Goal: Answer question/provide support: Share knowledge or assist other users

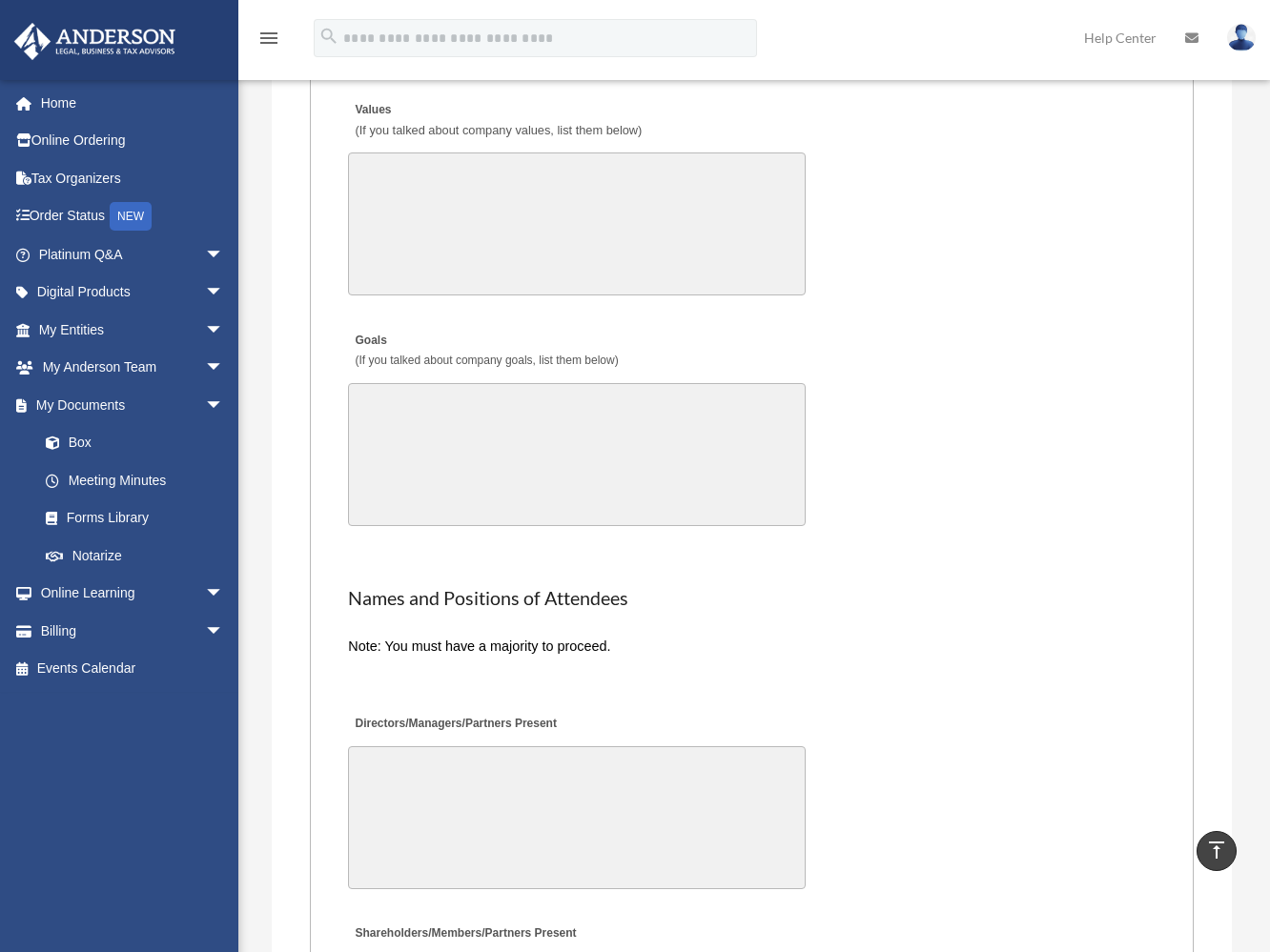
scroll to position [3373, 0]
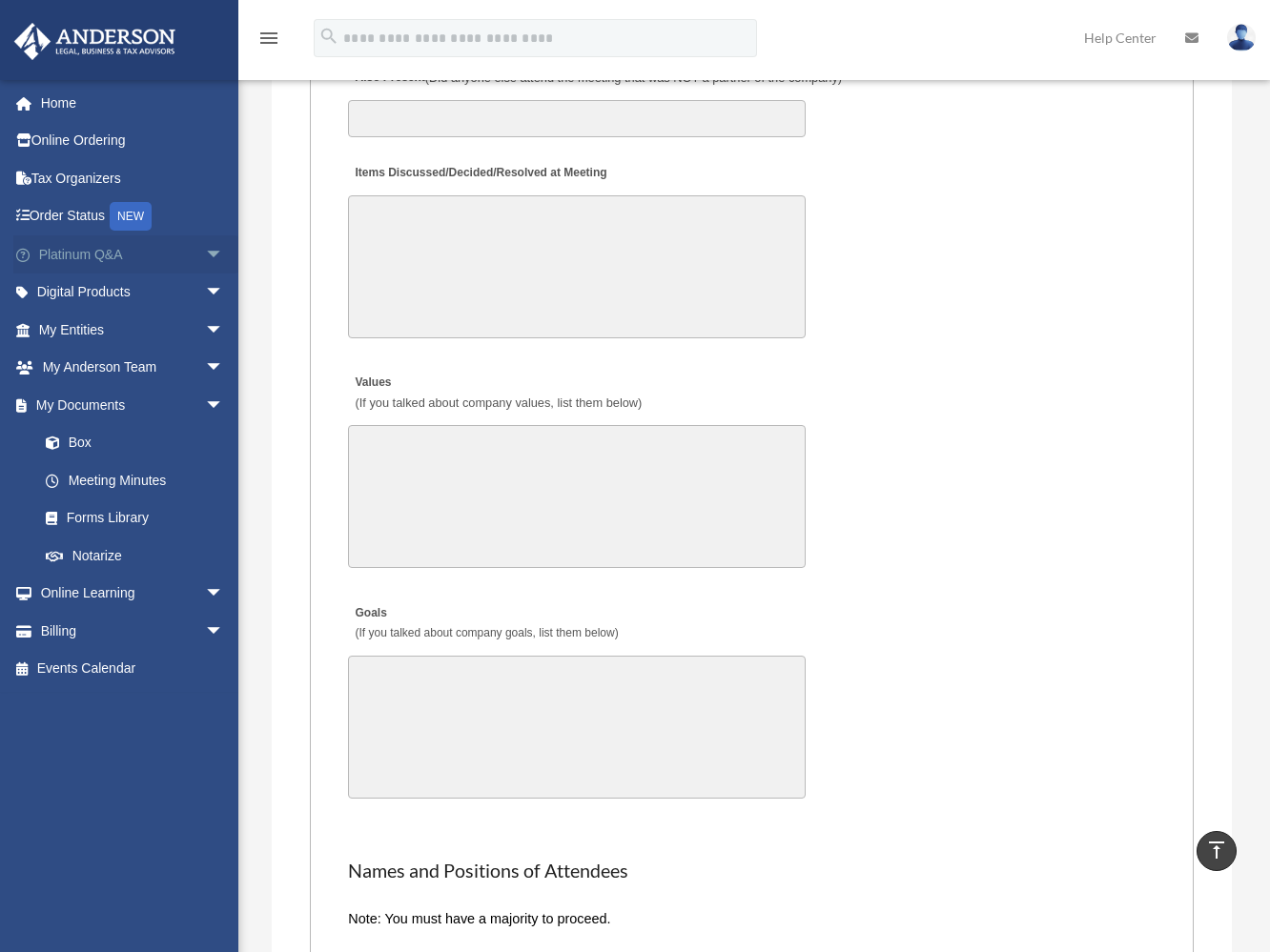
click at [100, 255] on link "Platinum Q&A arrow_drop_down" at bounding box center [133, 254] width 240 height 38
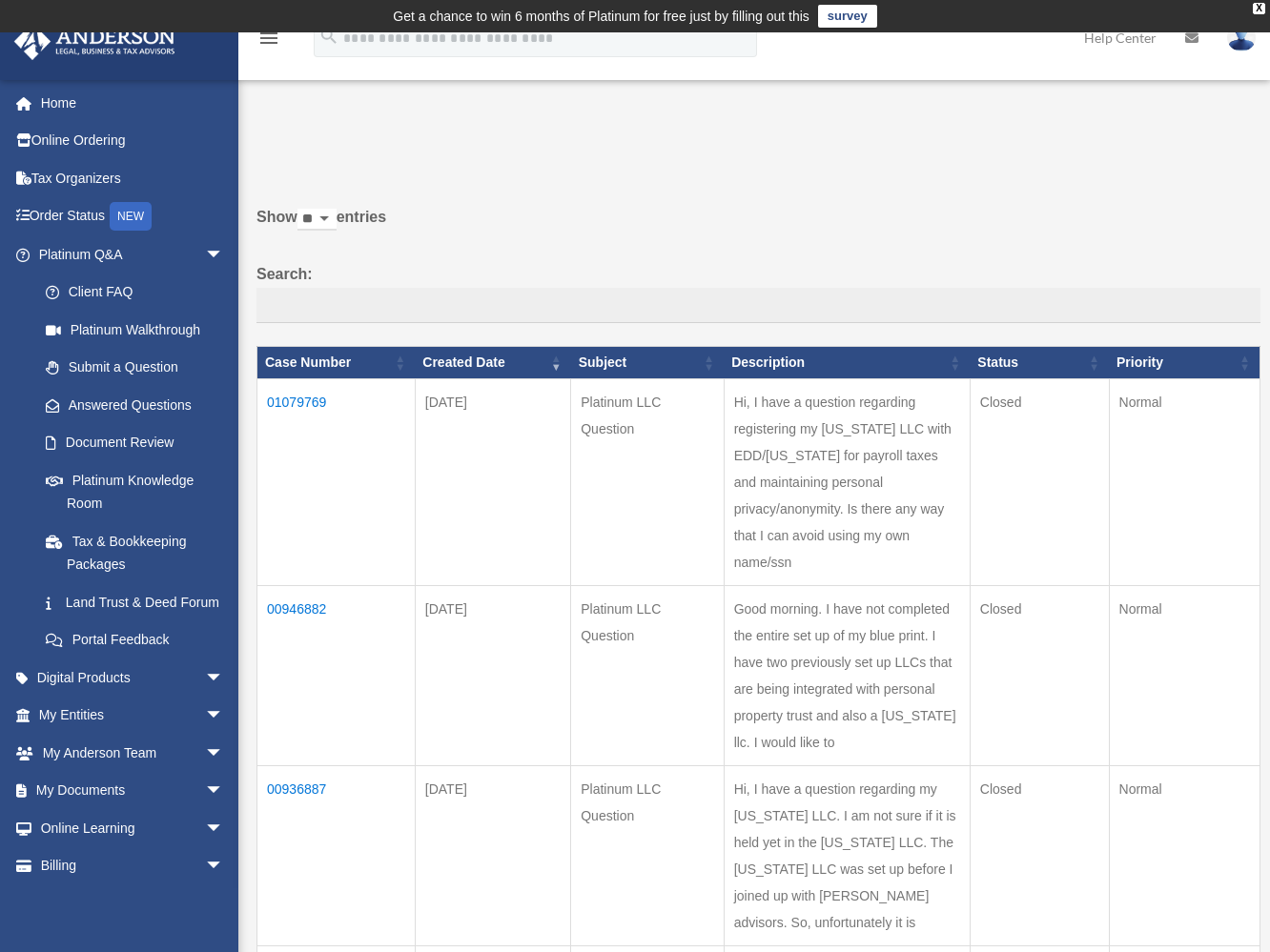
click at [770, 454] on td "Hi, I have a question regarding registering my [US_STATE] LLC with EDD/[US_STAT…" at bounding box center [846, 483] width 246 height 207
click at [321, 393] on td "01079769" at bounding box center [336, 483] width 158 height 207
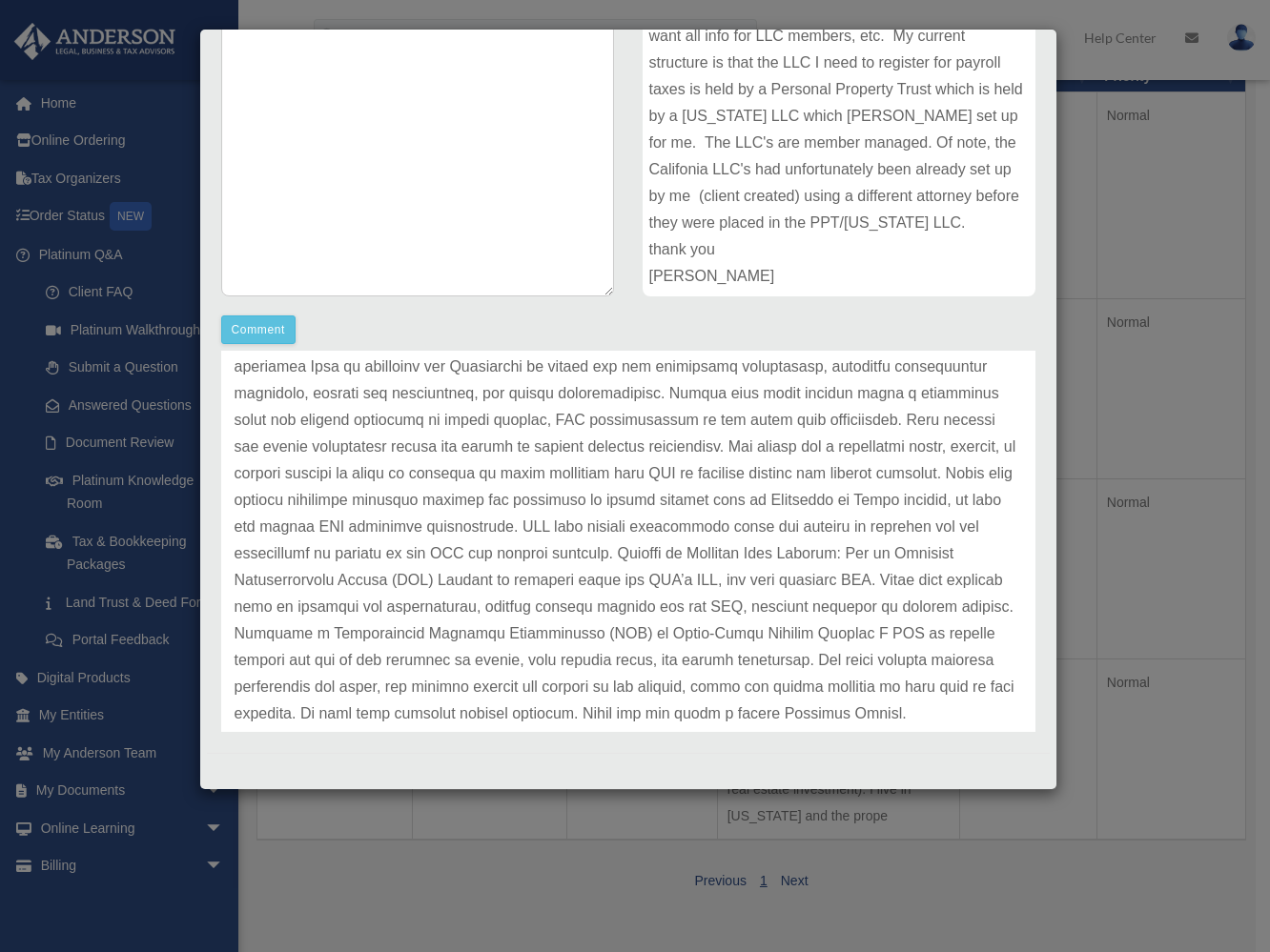
scroll to position [144, 0]
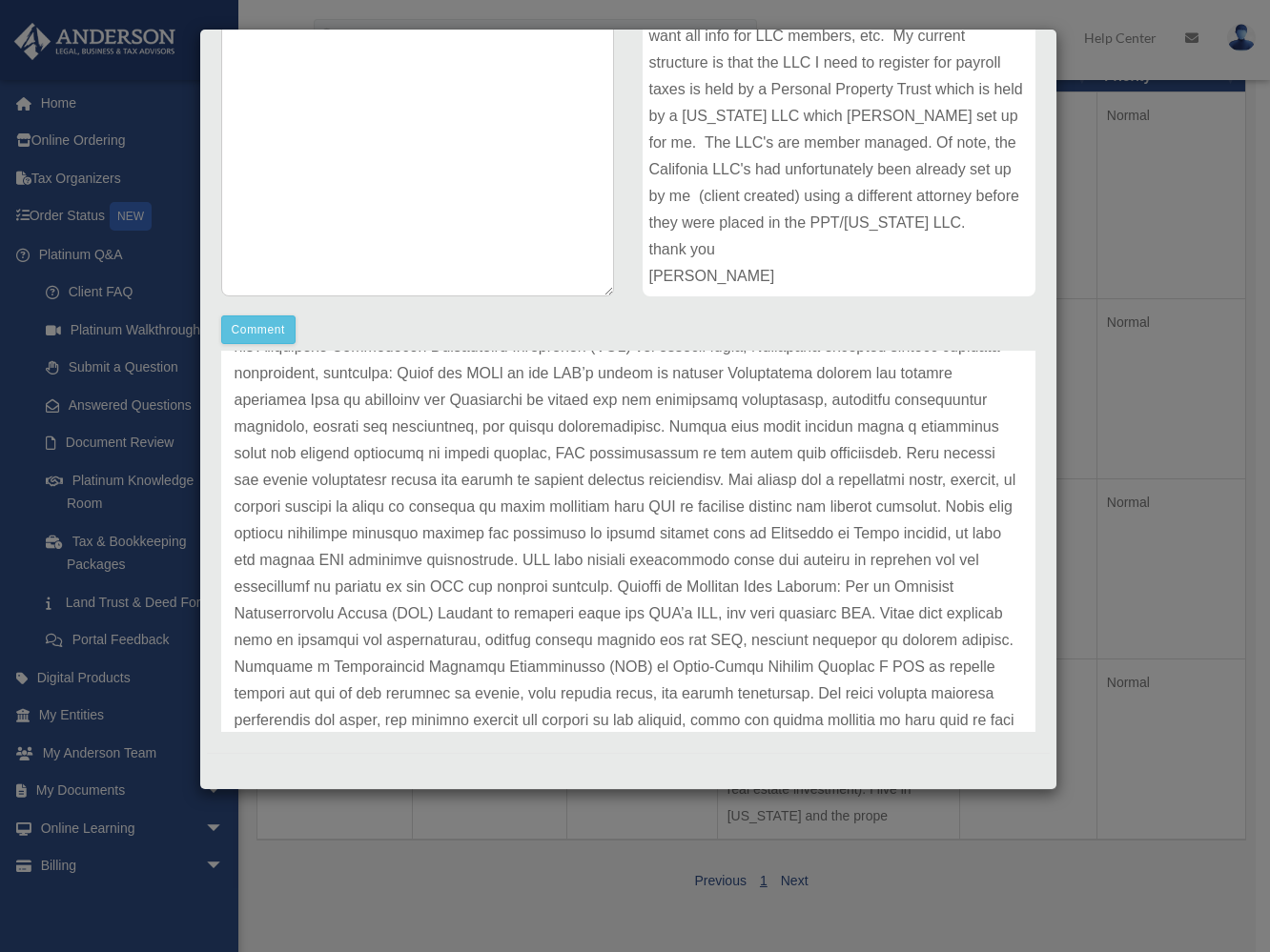
click at [905, 855] on div "Case Detail × Platinum LLC Question Case Number 01079769 Created Date [DATE] St…" at bounding box center [635, 476] width 1270 height 952
